Goal: Task Accomplishment & Management: Use online tool/utility

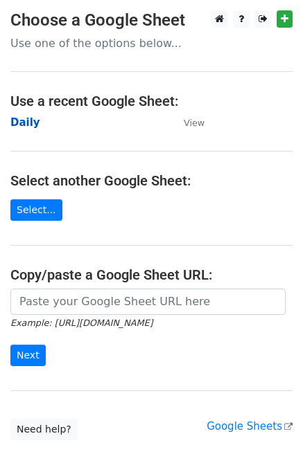
click at [23, 125] on strong "Daily" at bounding box center [25, 122] width 30 height 12
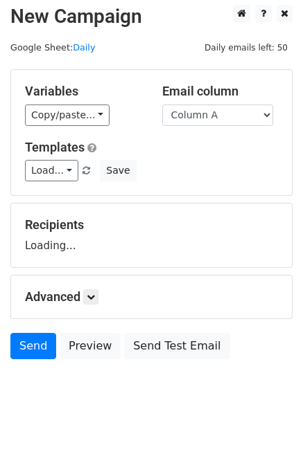
scroll to position [8, 0]
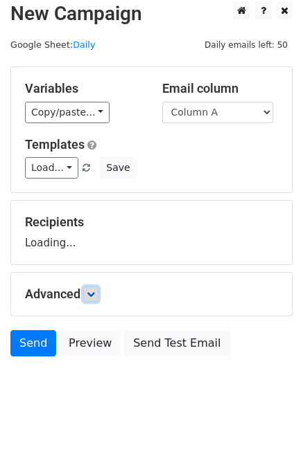
click at [98, 291] on link at bounding box center [90, 294] width 15 height 15
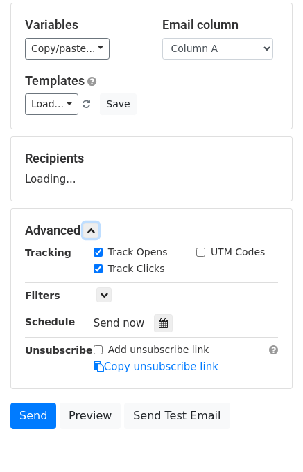
scroll to position [134, 0]
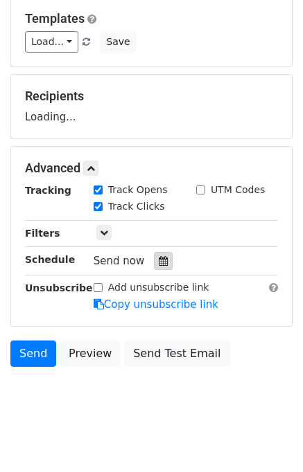
click at [159, 261] on icon at bounding box center [163, 261] width 9 height 10
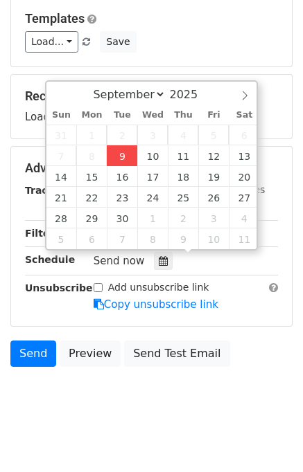
type input "2025-09-09 12:00"
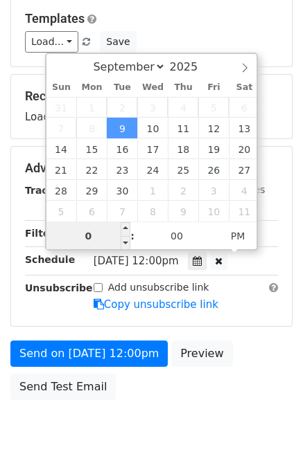
type input "01"
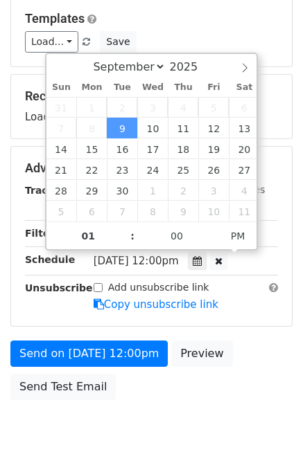
type input "2025-09-09 13:00"
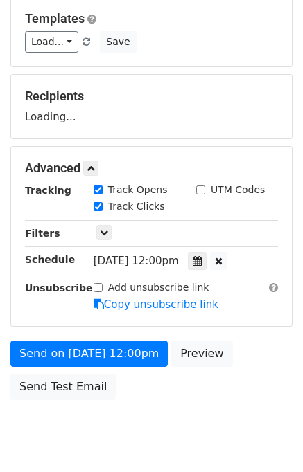
click at [274, 352] on div "Send on Sep 9 at 12:00pm Preview Send Test Email" at bounding box center [151, 374] width 303 height 66
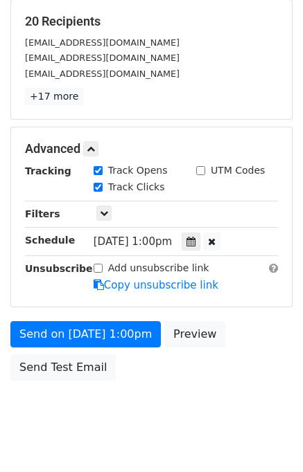
scroll to position [232, 0]
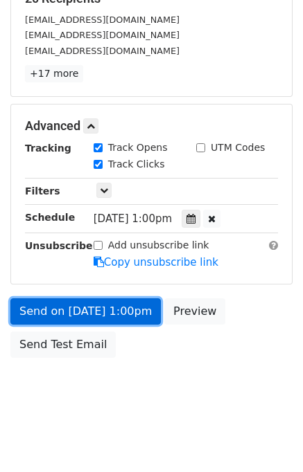
click at [79, 308] on link "Send on Sep 9 at 1:00pm" at bounding box center [85, 312] width 150 height 26
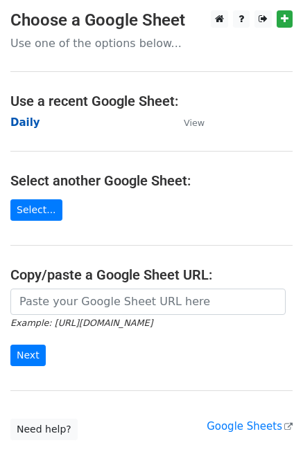
click at [26, 117] on strong "Daily" at bounding box center [25, 122] width 30 height 12
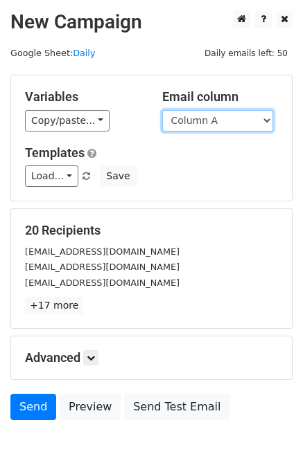
click at [199, 117] on select "Column A Column B Column C Column D Column E" at bounding box center [217, 120] width 111 height 21
select select "Column B"
click at [162, 110] on select "Column A Column B Column C Column D Column E" at bounding box center [217, 120] width 111 height 21
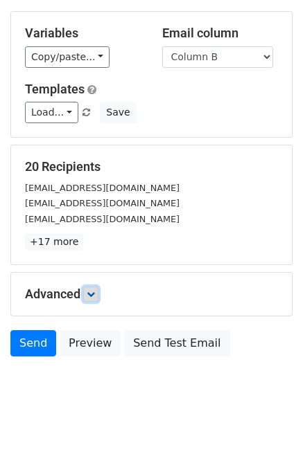
click at [95, 294] on icon at bounding box center [91, 294] width 8 height 8
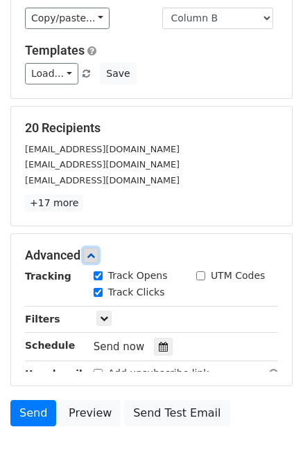
scroll to position [163, 0]
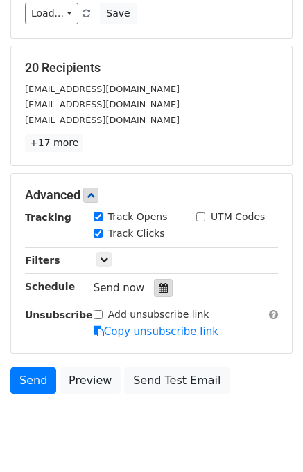
click at [160, 279] on div at bounding box center [163, 288] width 19 height 18
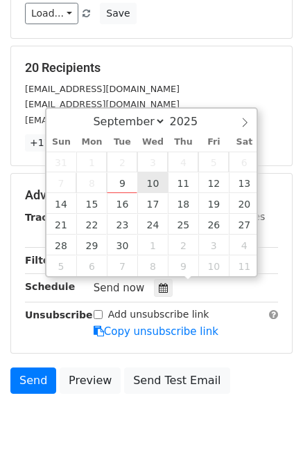
type input "2025-09-10 12:00"
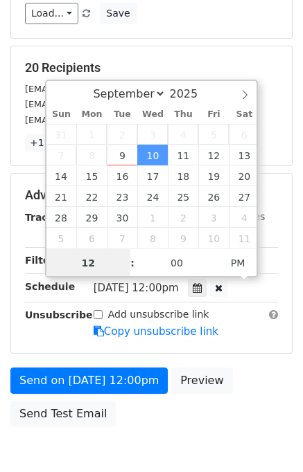
scroll to position [0, 0]
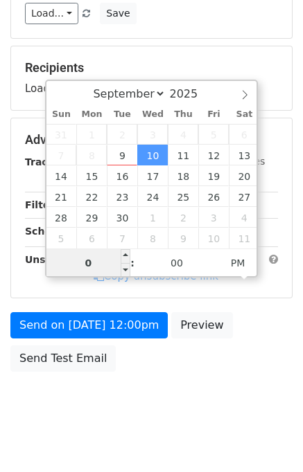
type input "02"
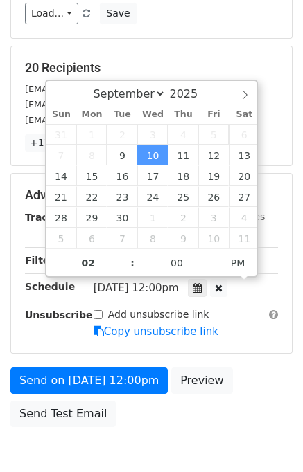
type input "2025-09-10 14:00"
click at [269, 360] on form "Variables Copy/paste... {{Column A}} {{Column B}} {{Column C}} {{Column D}} {{C…" at bounding box center [151, 173] width 282 height 522
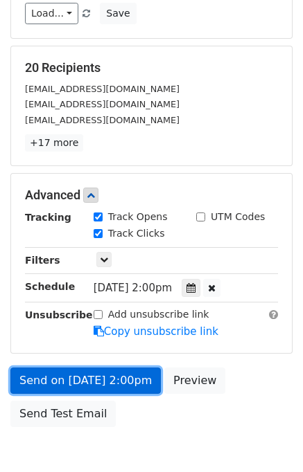
click at [100, 377] on link "Send on Sep 10 at 2:00pm" at bounding box center [85, 381] width 150 height 26
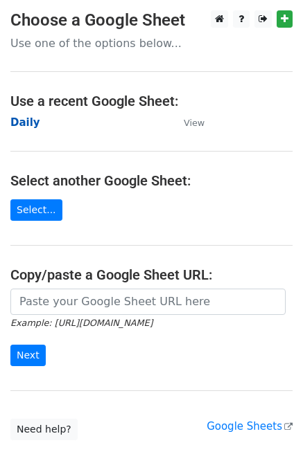
click at [25, 123] on strong "Daily" at bounding box center [25, 122] width 30 height 12
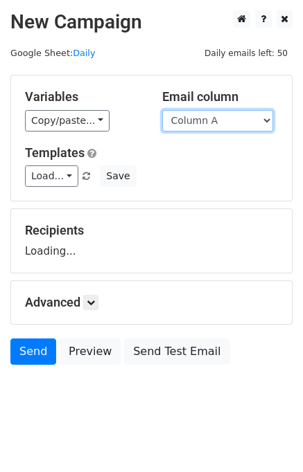
click at [223, 121] on select "Column A Column B Column C Column D Column E" at bounding box center [217, 120] width 111 height 21
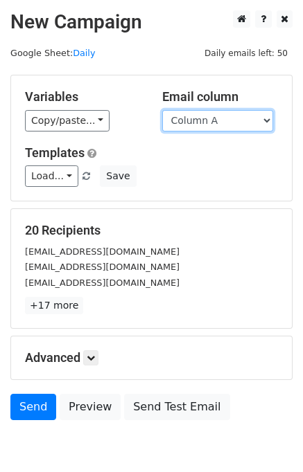
click at [224, 118] on select "Column A Column B Column C Column D Column E" at bounding box center [217, 120] width 111 height 21
select select "Column C"
click at [162, 110] on select "Column A Column B Column C Column D Column E" at bounding box center [217, 120] width 111 height 21
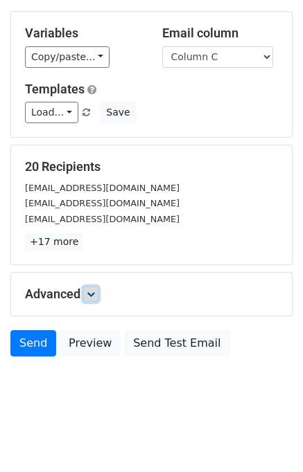
click at [94, 297] on link at bounding box center [90, 294] width 15 height 15
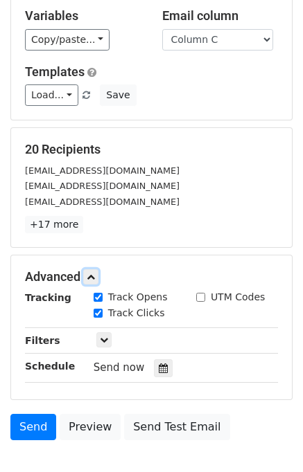
scroll to position [170, 0]
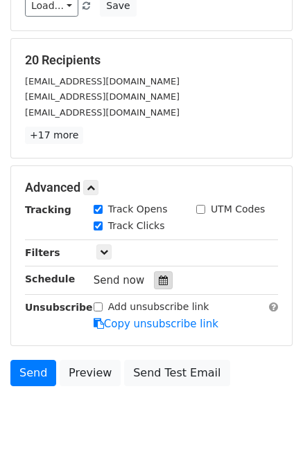
click at [163, 278] on div at bounding box center [163, 280] width 19 height 18
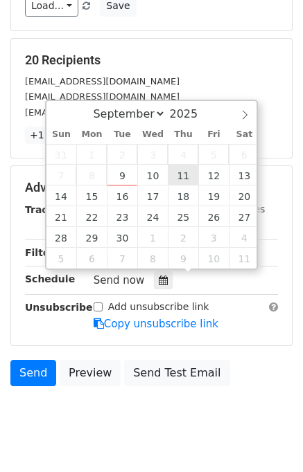
click at [189, 163] on span "4" at bounding box center [183, 154] width 30 height 21
type input "2025-09-11 12:00"
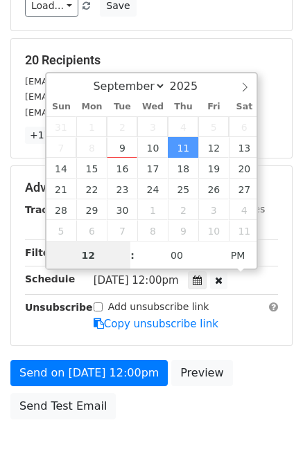
scroll to position [0, 0]
type input "03"
type input "2025-09-11 15:00"
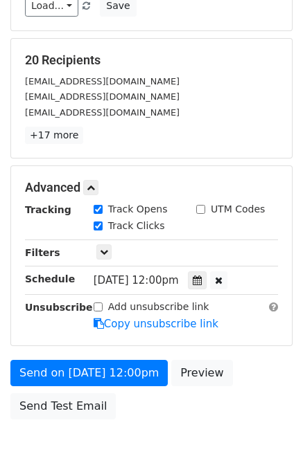
click at [240, 367] on div "Send on Sep 11 at 12:00pm Preview Send Test Email" at bounding box center [151, 393] width 303 height 66
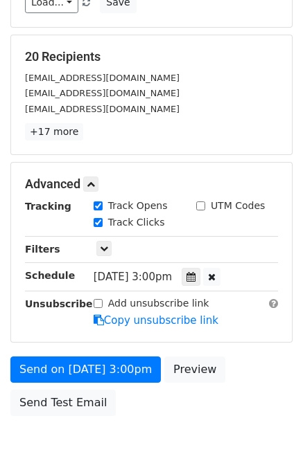
scroll to position [232, 0]
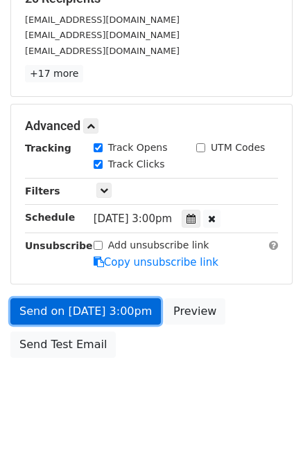
click at [89, 308] on link "Send on Sep 11 at 3:00pm" at bounding box center [85, 312] width 150 height 26
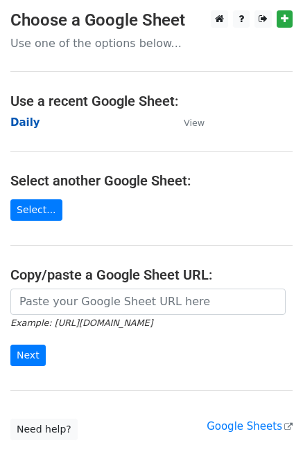
click at [24, 122] on strong "Daily" at bounding box center [25, 122] width 30 height 12
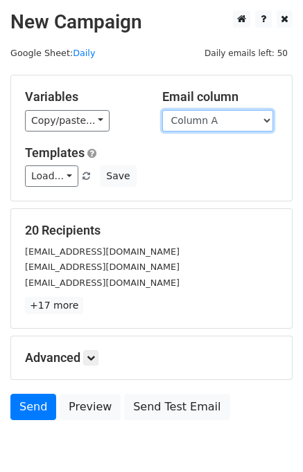
click at [226, 123] on select "Column A Column B Column C Column D Column E" at bounding box center [217, 120] width 111 height 21
select select "Column D"
click at [162, 110] on select "Column A Column B Column C Column D Column E" at bounding box center [217, 120] width 111 height 21
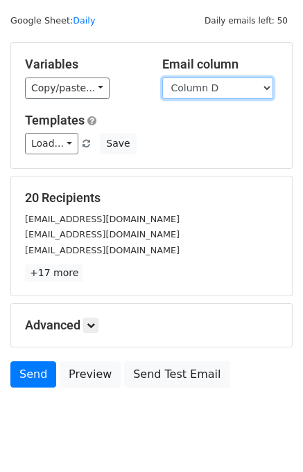
scroll to position [64, 0]
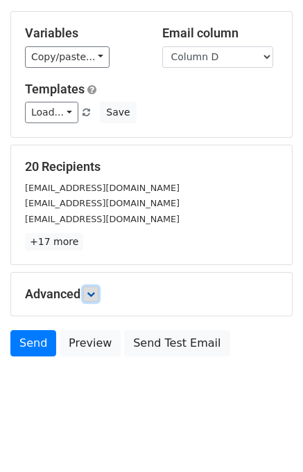
click at [90, 296] on icon at bounding box center [91, 294] width 8 height 8
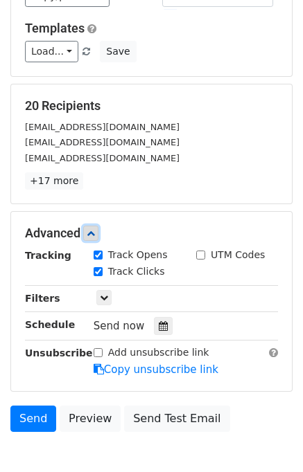
scroll to position [165, 0]
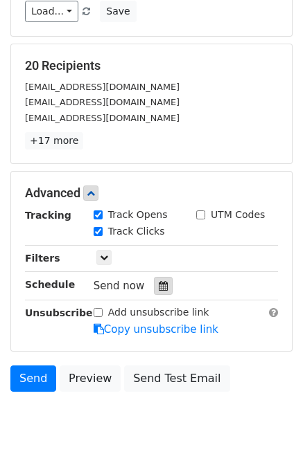
click at [159, 283] on icon at bounding box center [163, 286] width 9 height 10
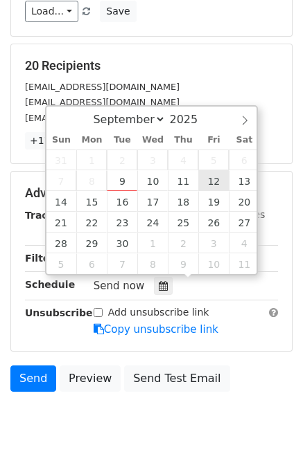
type input "2025-09-12 12:00"
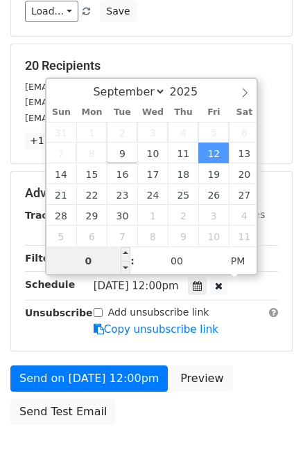
type input "04"
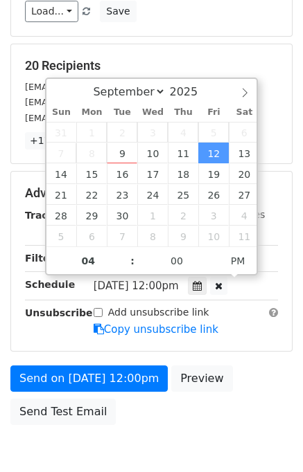
type input "2025-09-12 16:00"
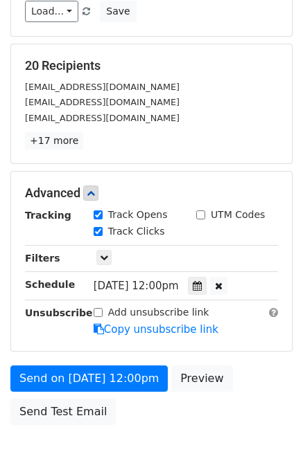
click at [272, 386] on div "Send on Sep 12 at 12:00pm Preview Send Test Email" at bounding box center [151, 399] width 303 height 66
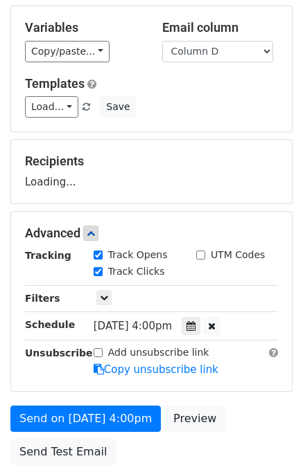
scroll to position [177, 0]
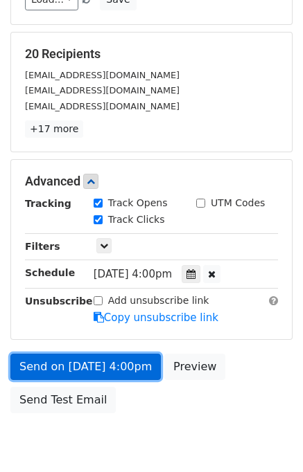
click at [102, 361] on link "Send on Sep 12 at 4:00pm" at bounding box center [85, 367] width 150 height 26
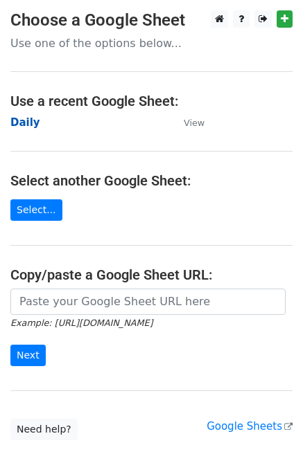
click at [26, 118] on strong "Daily" at bounding box center [25, 122] width 30 height 12
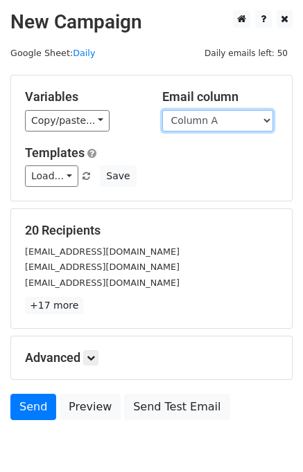
click at [220, 117] on select "Column A Column B Column C Column D Column E" at bounding box center [217, 120] width 111 height 21
select select "Column E"
click at [162, 110] on select "Column A Column B Column C Column D Column E" at bounding box center [217, 120] width 111 height 21
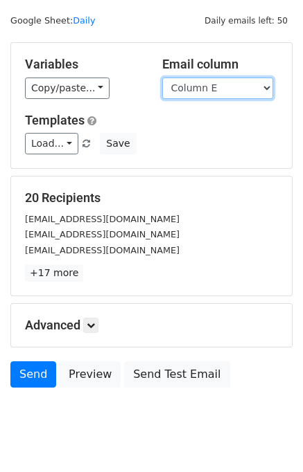
scroll to position [64, 0]
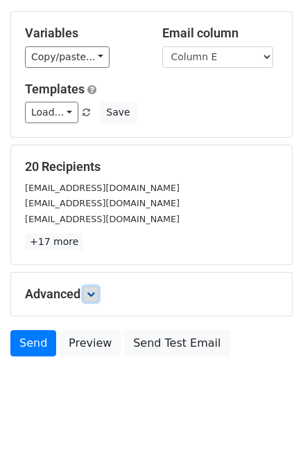
click at [92, 292] on icon at bounding box center [91, 294] width 8 height 8
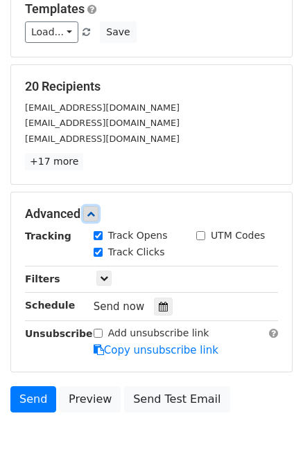
scroll to position [197, 0]
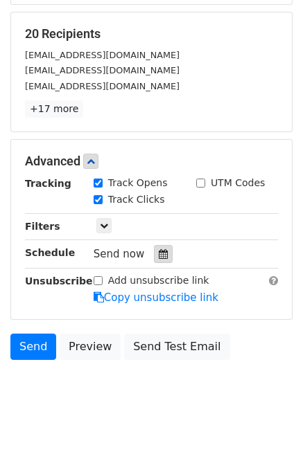
click at [159, 249] on icon at bounding box center [163, 254] width 9 height 10
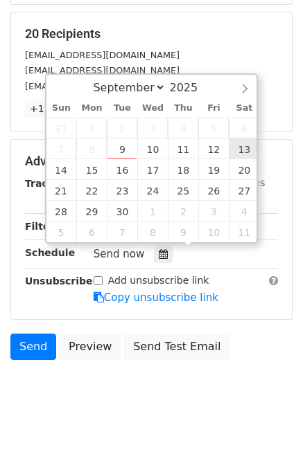
type input "[DATE] 12:00"
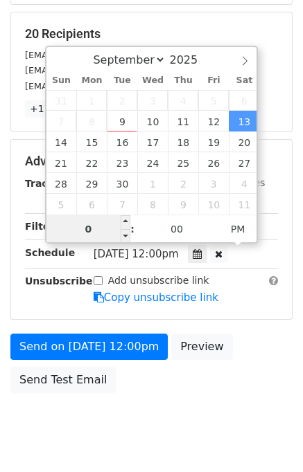
type input "05"
type input "[DATE] 17:00"
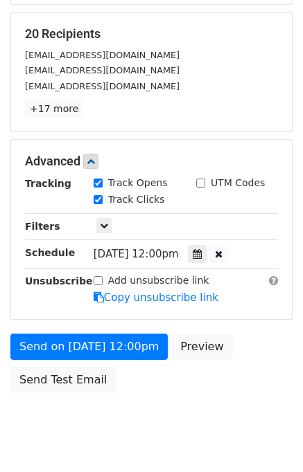
click at [253, 347] on div "Send on [DATE] 12:00pm Preview Send Test Email" at bounding box center [151, 367] width 303 height 66
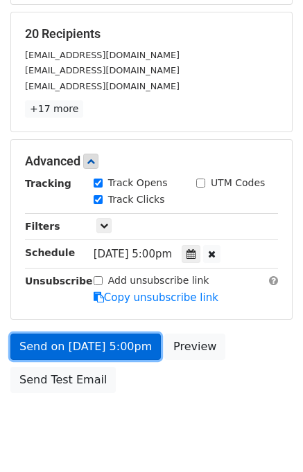
click at [103, 344] on link "Send on [DATE] 5:00pm" at bounding box center [85, 347] width 150 height 26
